Goal: Information Seeking & Learning: Learn about a topic

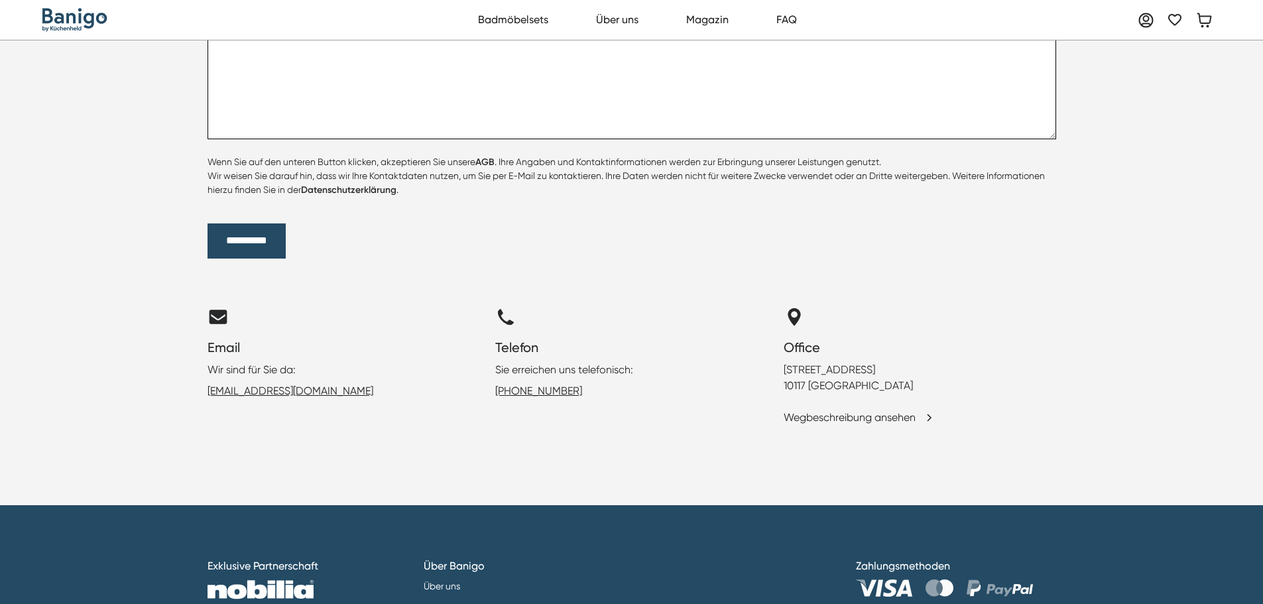
scroll to position [5530, 0]
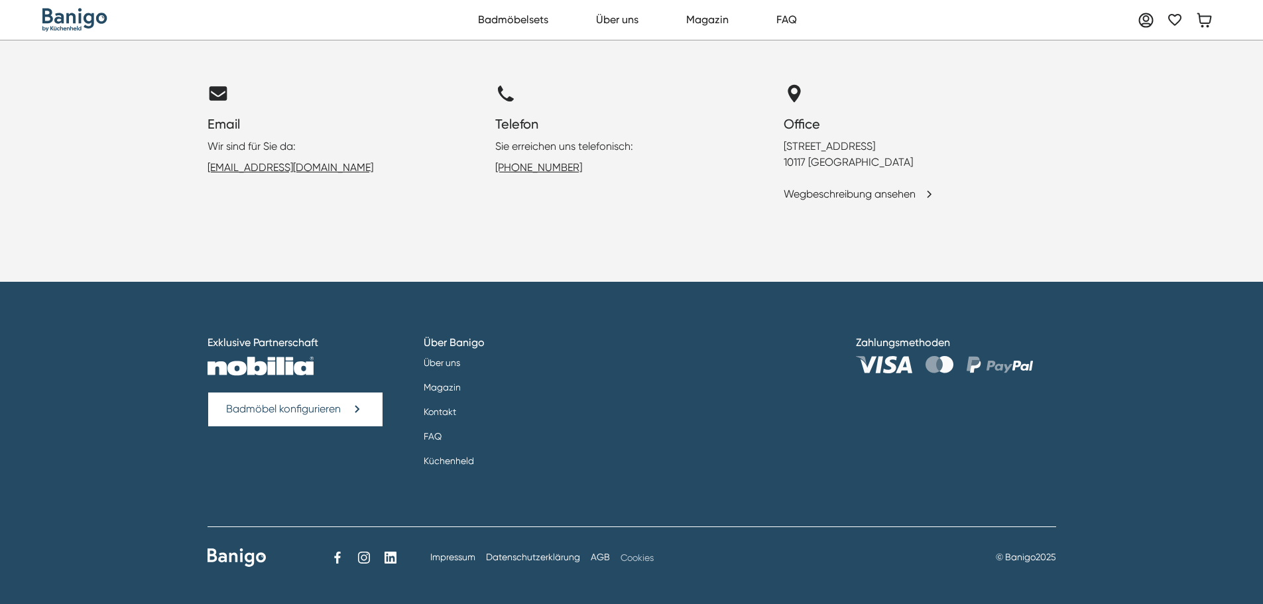
click at [642, 552] on link "Cookies" at bounding box center [637, 557] width 33 height 11
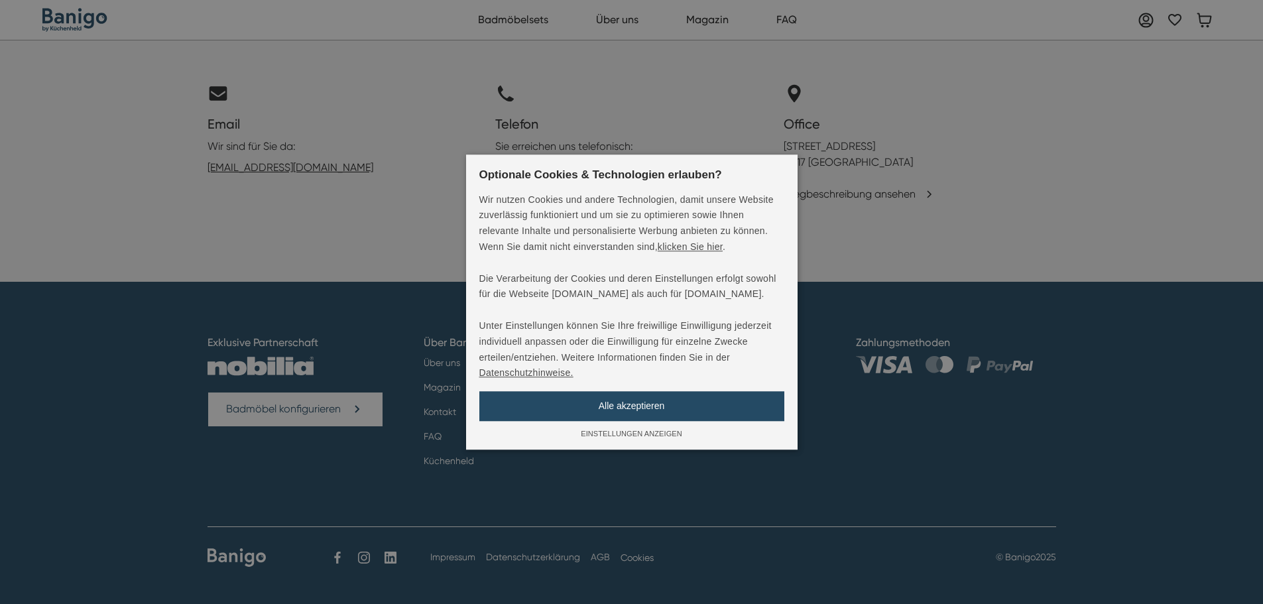
click at [651, 404] on div "Alle akzeptieren" at bounding box center [632, 406] width 305 height 30
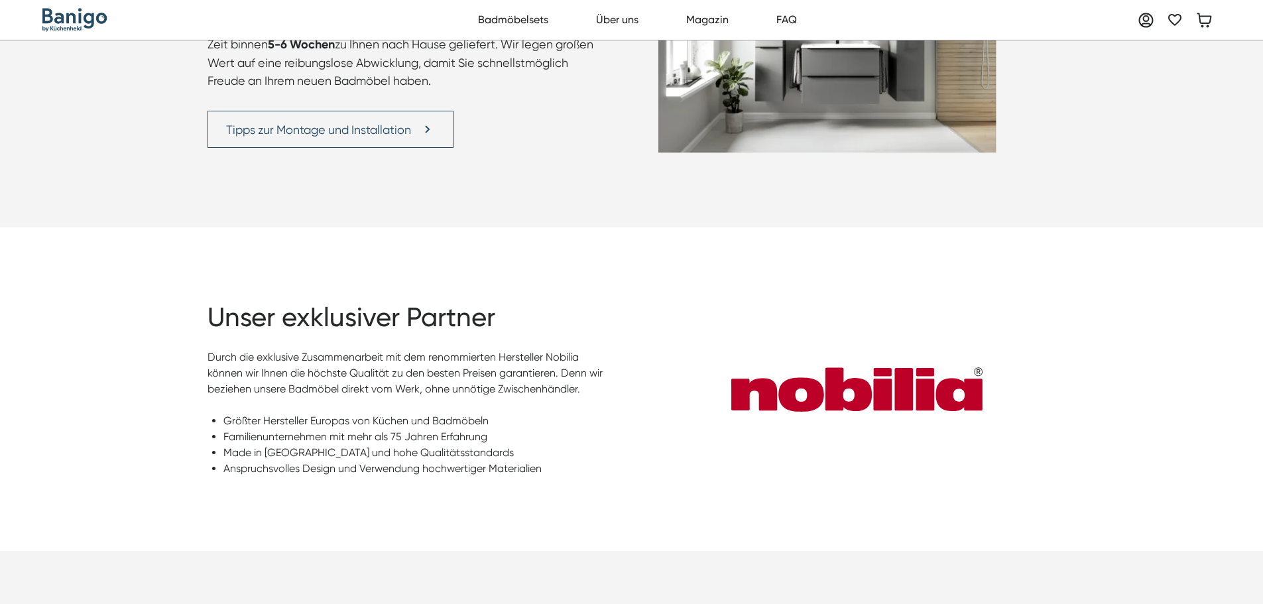
scroll to position [0, 0]
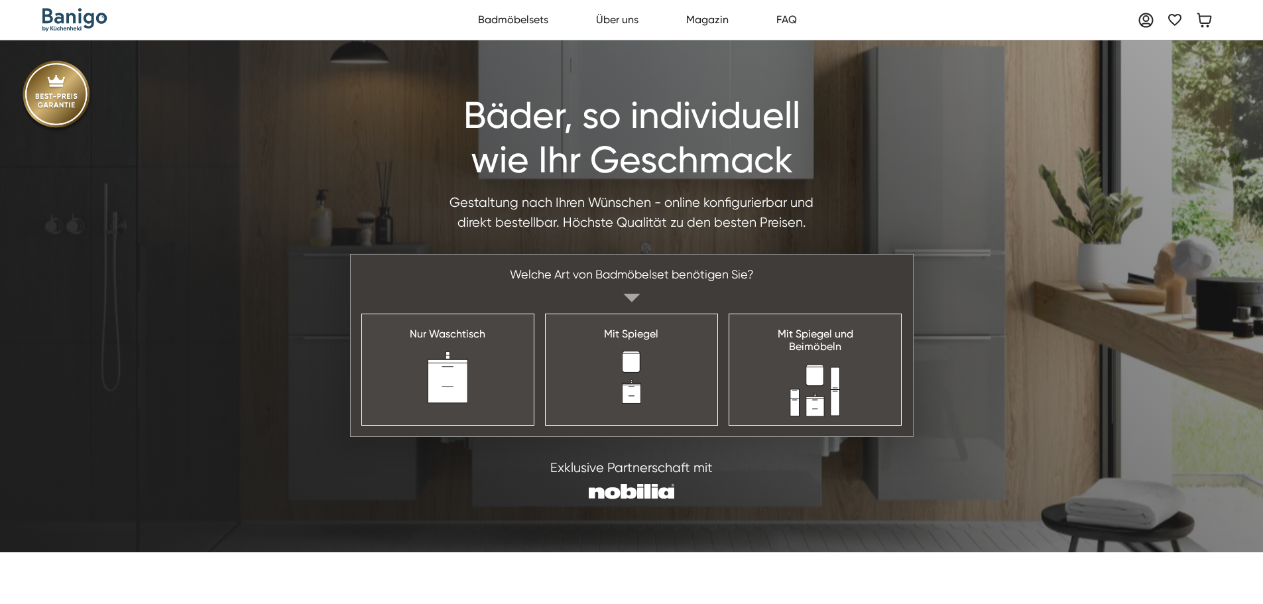
drag, startPoint x: 800, startPoint y: 480, endPoint x: 265, endPoint y: 164, distance: 621.4
click at [533, 30] on link "Badmöbelsets" at bounding box center [513, 20] width 85 height 27
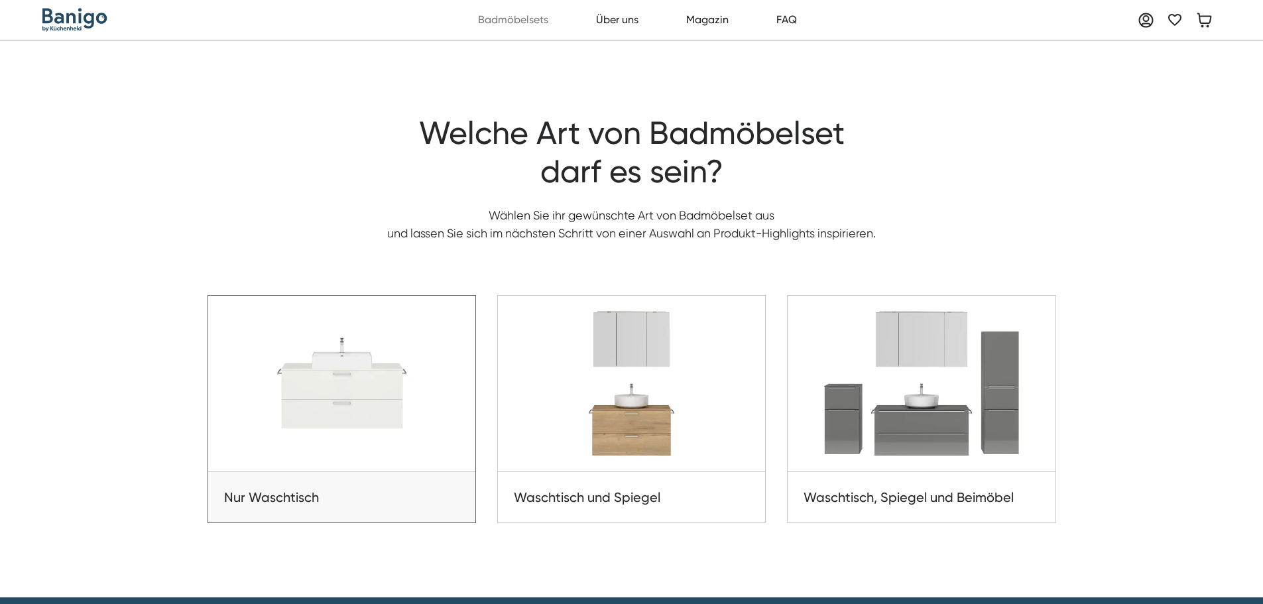
click at [433, 355] on img at bounding box center [341, 384] width 267 height 176
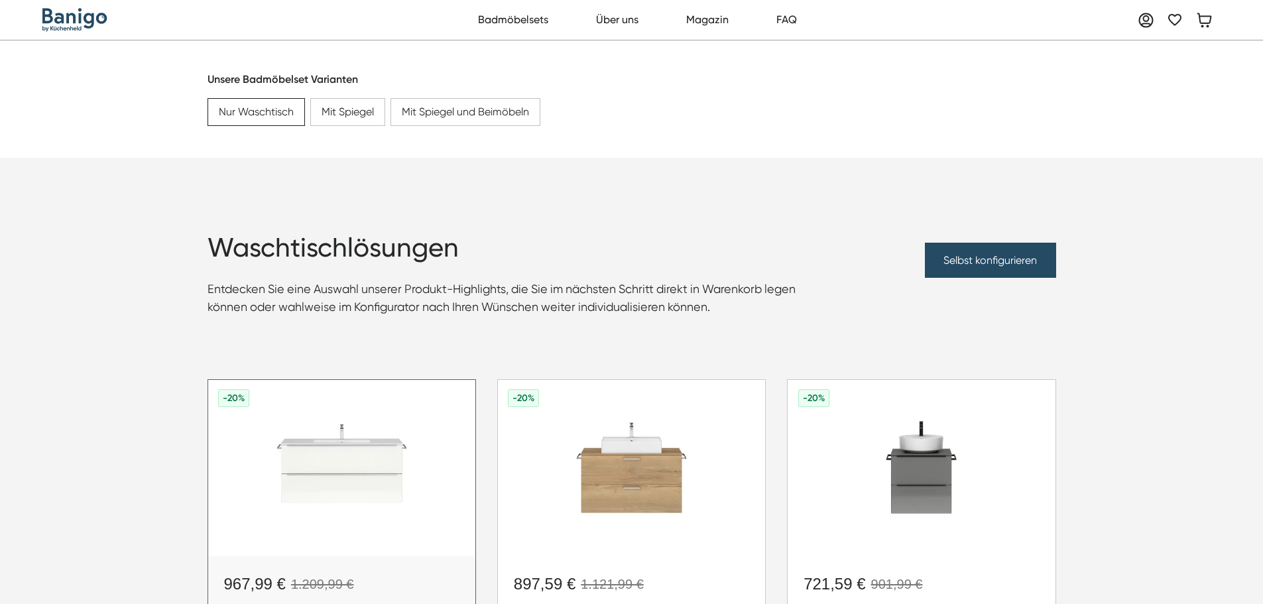
click at [456, 413] on img at bounding box center [341, 468] width 267 height 176
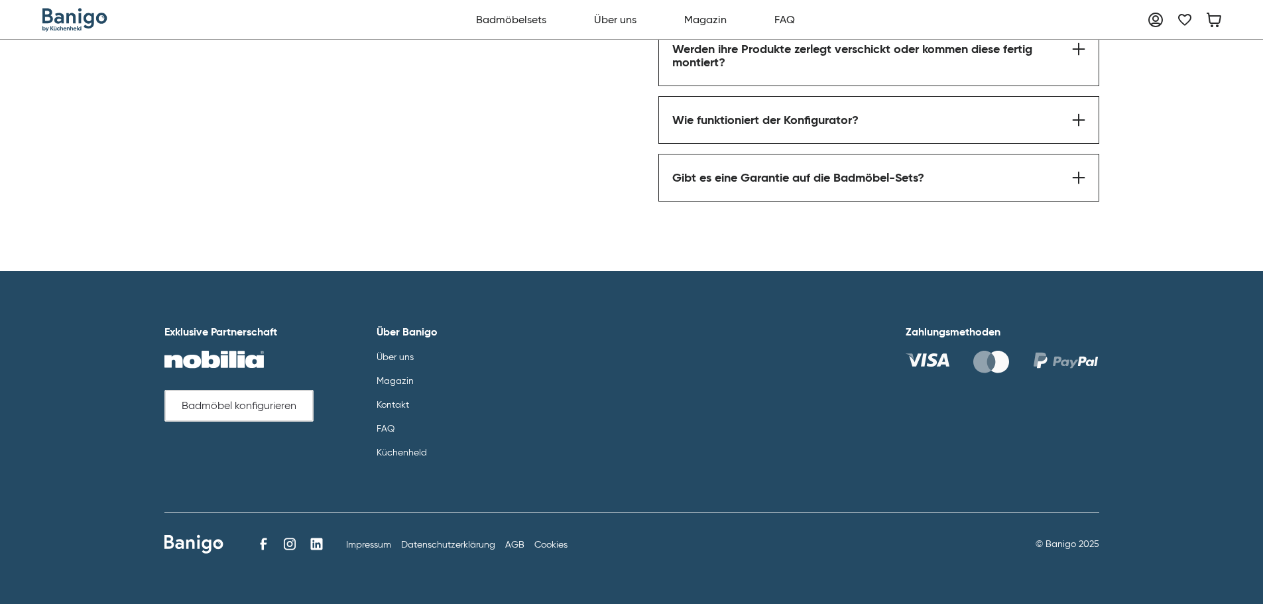
scroll to position [1957, 0]
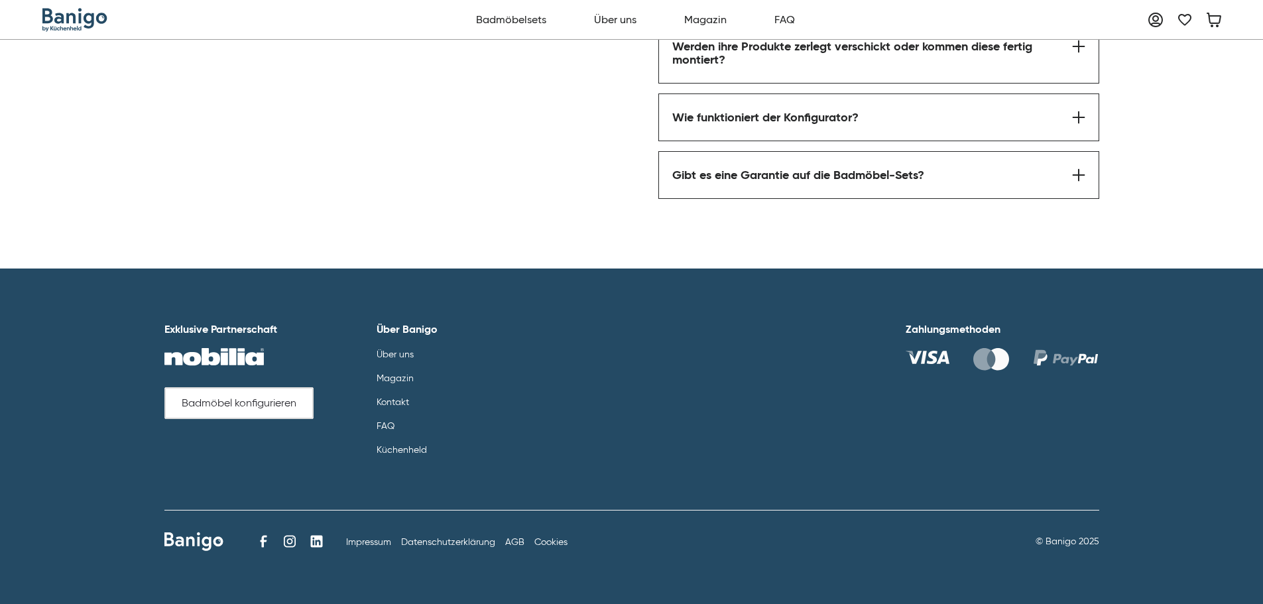
drag, startPoint x: 1157, startPoint y: 255, endPoint x: 1131, endPoint y: 466, distance: 211.8
click at [563, 539] on link "Cookies" at bounding box center [551, 542] width 33 height 11
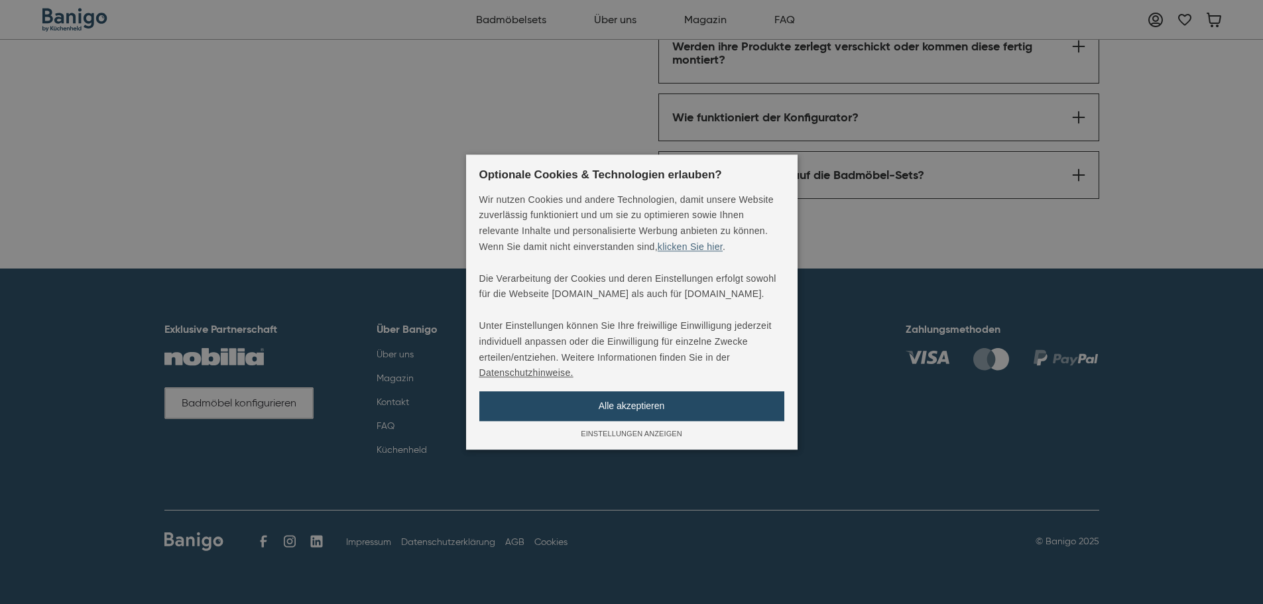
click at [671, 401] on div "Alle akzeptieren" at bounding box center [632, 406] width 305 height 30
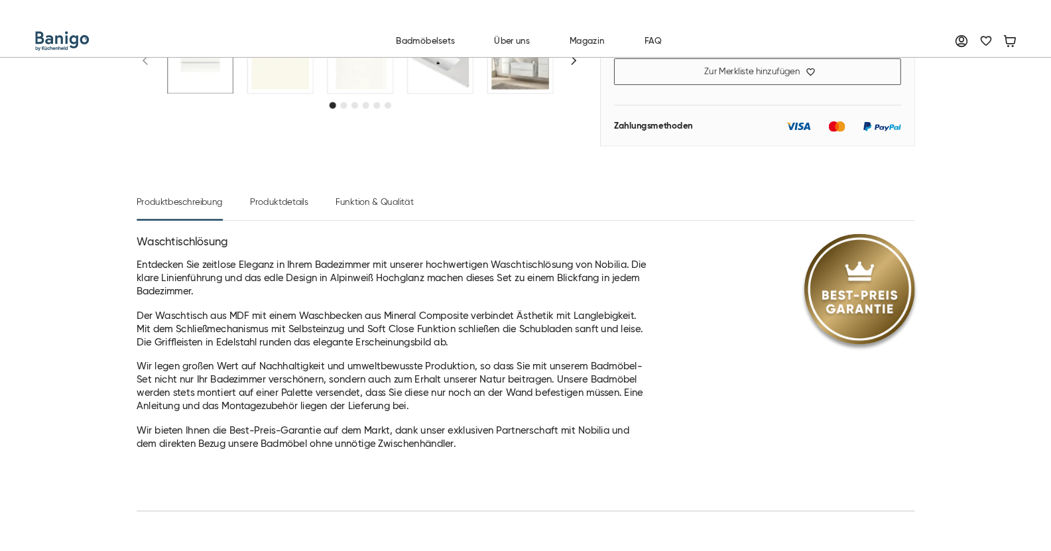
scroll to position [0, 0]
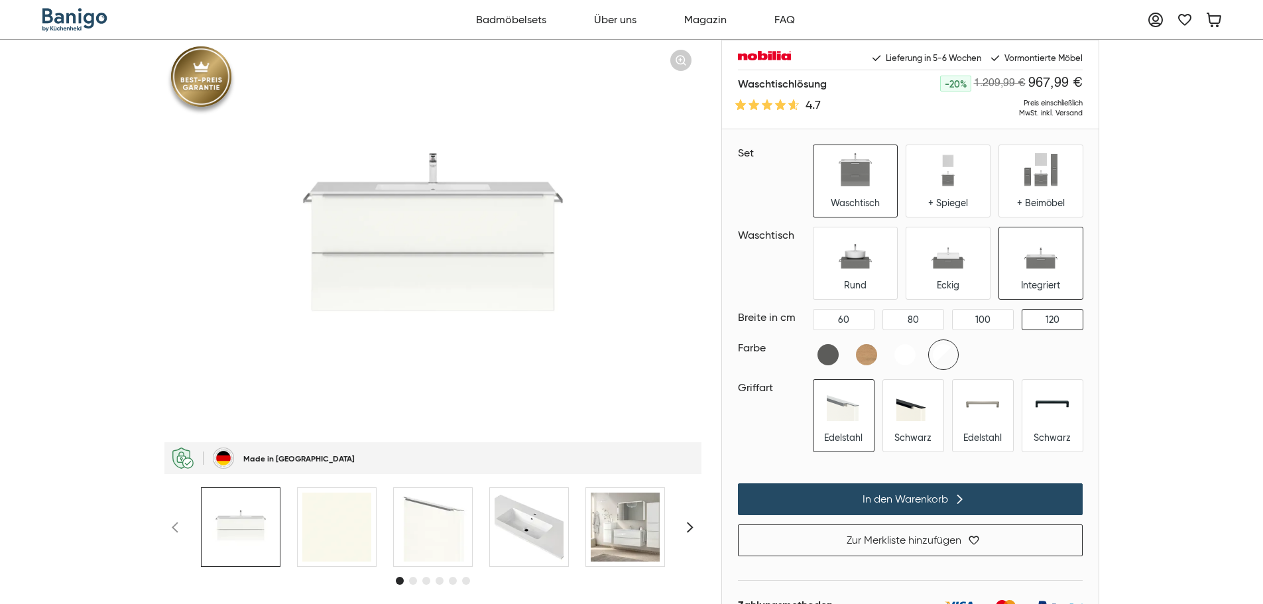
drag, startPoint x: 765, startPoint y: 466, endPoint x: 292, endPoint y: 143, distance: 572.1
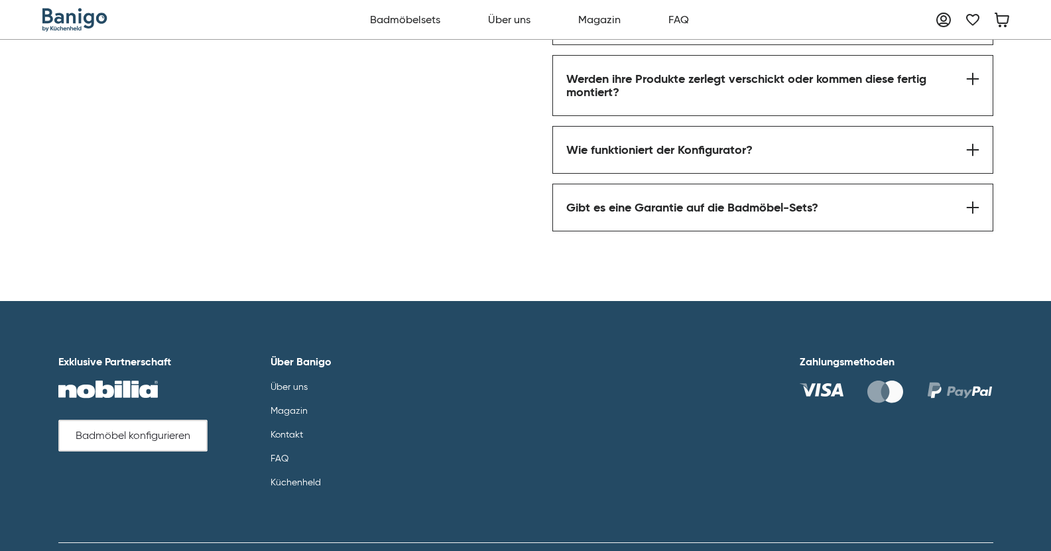
scroll to position [2010, 0]
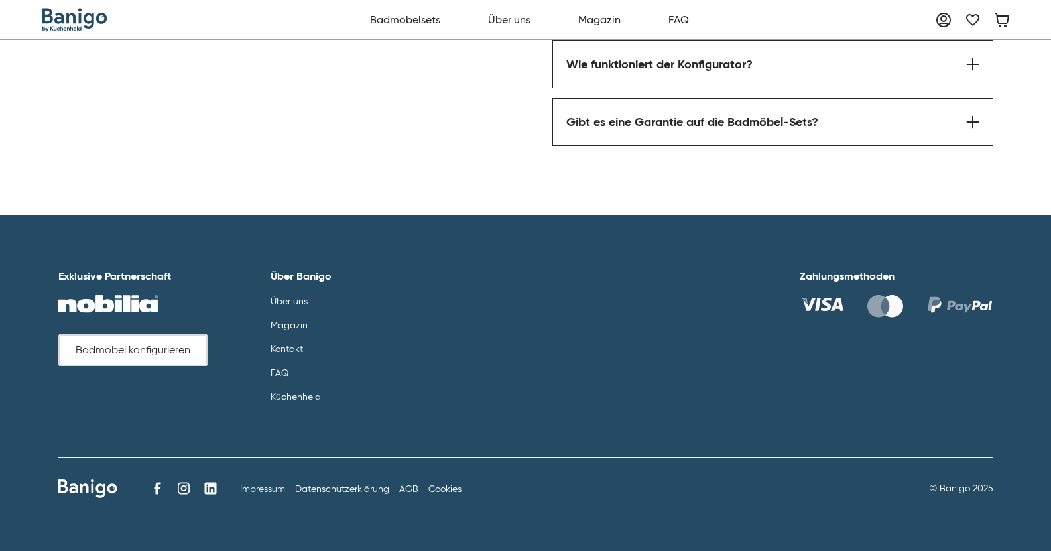
drag, startPoint x: 1019, startPoint y: 139, endPoint x: 970, endPoint y: 391, distance: 256.8
